Goal: Find specific page/section: Find specific page/section

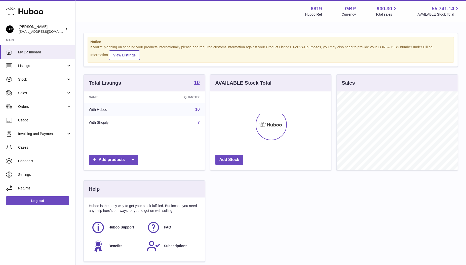
scroll to position [78, 121]
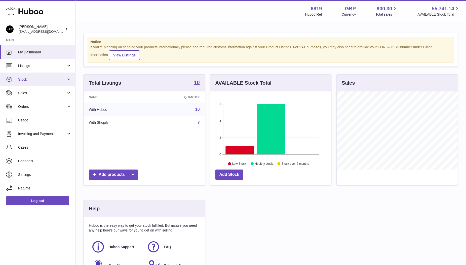
click at [36, 81] on span "Stock" at bounding box center [42, 79] width 48 height 5
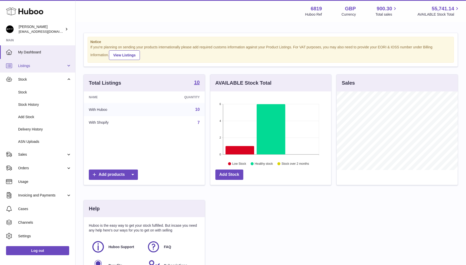
click at [39, 66] on span "Listings" at bounding box center [42, 65] width 48 height 5
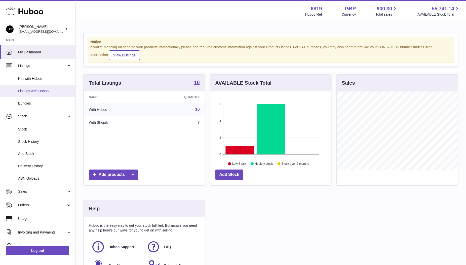
click at [36, 92] on span "Listings with Huboo" at bounding box center [44, 91] width 53 height 5
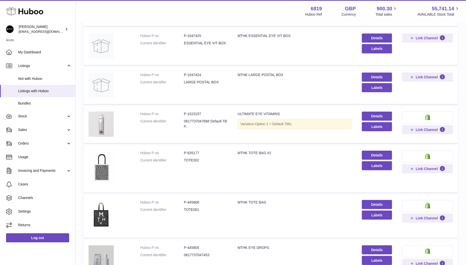
scroll to position [100, 0]
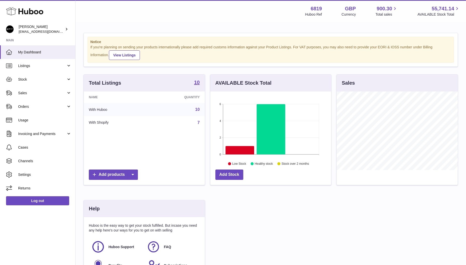
scroll to position [78, 121]
click at [41, 81] on span "Stock" at bounding box center [42, 79] width 48 height 5
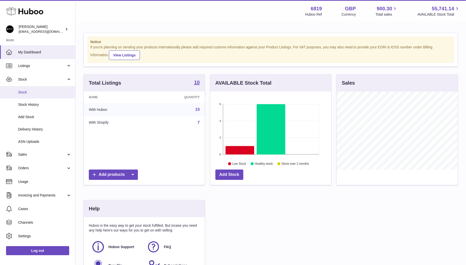
click at [32, 93] on span "Stock" at bounding box center [44, 92] width 53 height 5
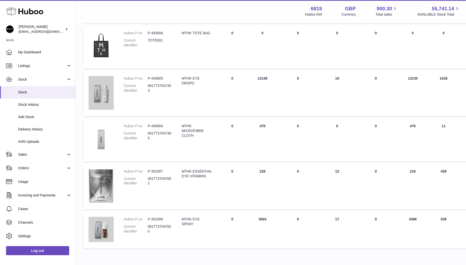
scroll to position [287, 0]
